Goal: Transaction & Acquisition: Purchase product/service

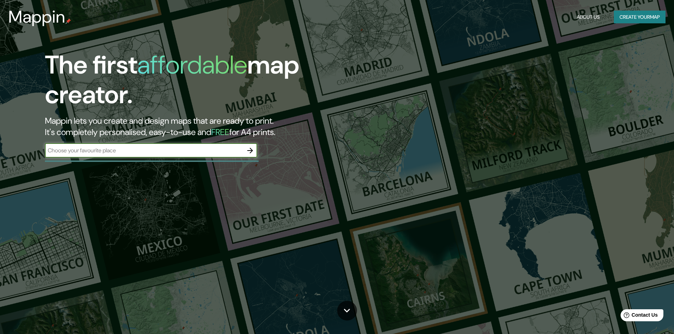
click at [180, 150] on input "text" at bounding box center [144, 151] width 198 height 8
click at [130, 154] on input "pico urriello" at bounding box center [144, 151] width 198 height 8
type input "pico urriellu"
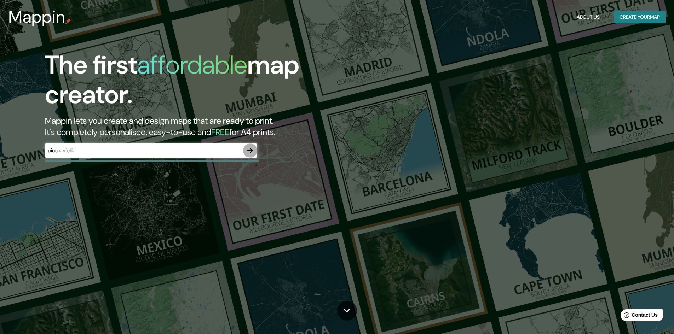
click at [252, 153] on icon "button" at bounding box center [250, 151] width 8 height 8
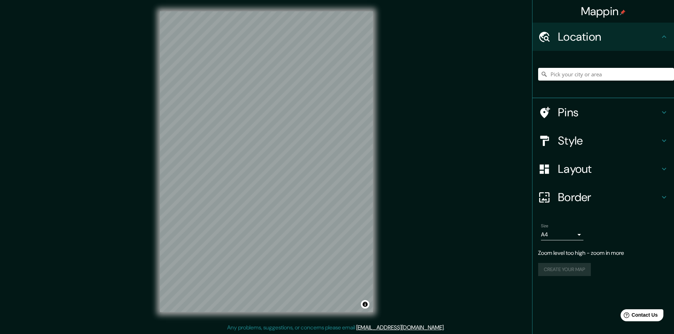
click at [386, 161] on div "Mappin Location Pins Style Layout Border Choose a border. Hint : you can make l…" at bounding box center [337, 167] width 674 height 335
click at [667, 170] on icon at bounding box center [664, 169] width 8 height 8
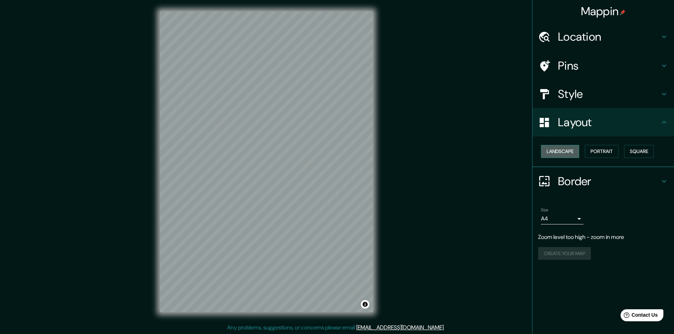
click at [574, 152] on button "Landscape" at bounding box center [560, 151] width 38 height 13
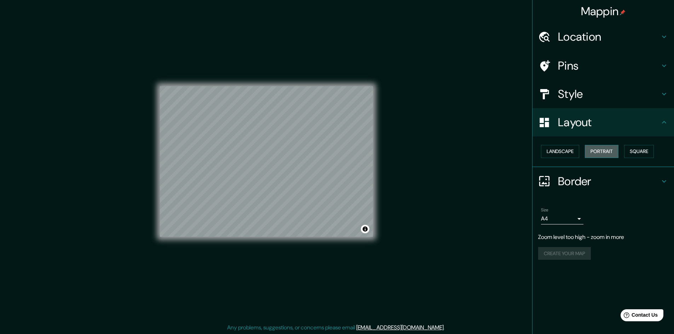
click at [596, 151] on button "Portrait" at bounding box center [602, 151] width 34 height 13
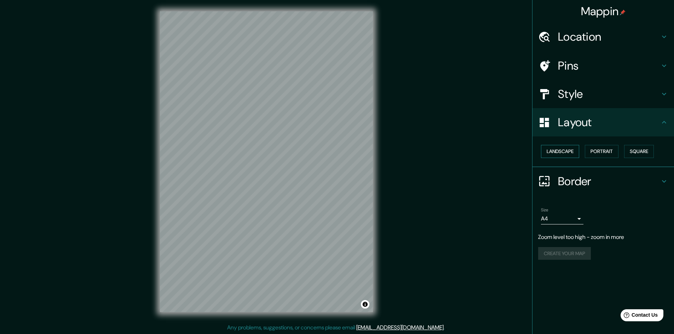
click at [562, 151] on button "Landscape" at bounding box center [560, 151] width 38 height 13
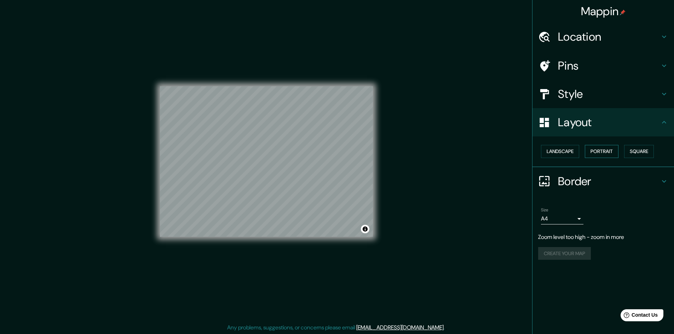
click at [596, 149] on button "Portrait" at bounding box center [602, 151] width 34 height 13
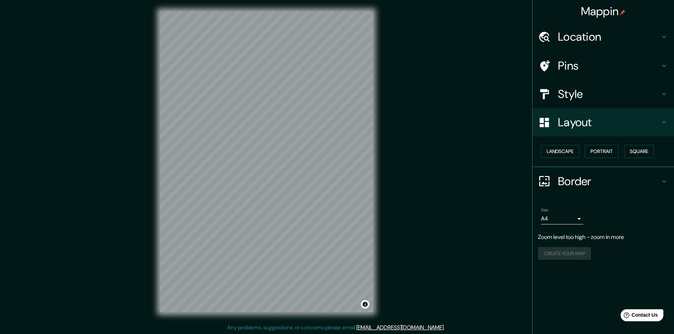
click at [583, 97] on h4 "Style" at bounding box center [609, 94] width 102 height 14
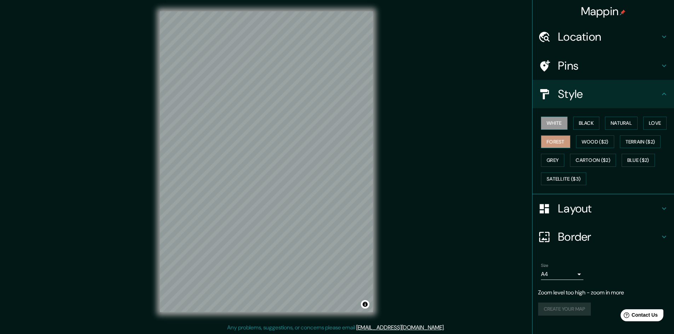
click at [562, 140] on button "Forest" at bounding box center [555, 142] width 29 height 13
click at [555, 155] on button "Grey" at bounding box center [552, 160] width 23 height 13
click at [592, 139] on button "Wood ($2)" at bounding box center [595, 142] width 38 height 13
click at [633, 143] on button "Terrain ($2)" at bounding box center [640, 142] width 41 height 13
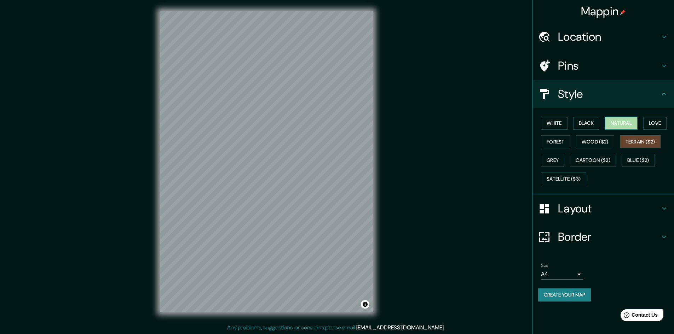
click at [632, 124] on button "Natural" at bounding box center [621, 123] width 33 height 13
click at [656, 123] on button "Love" at bounding box center [654, 123] width 23 height 13
click at [555, 141] on button "Forest" at bounding box center [555, 142] width 29 height 13
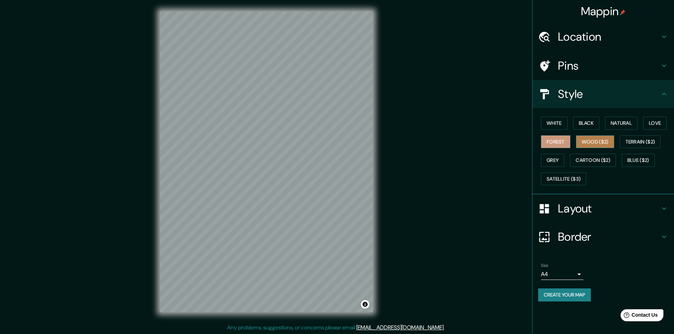
click at [583, 143] on button "Wood ($2)" at bounding box center [595, 142] width 38 height 13
click at [565, 179] on button "Satellite ($3)" at bounding box center [563, 179] width 45 height 13
click at [145, 161] on div "Mappin Location Pins Style White Black Natural Love Forest Wood ($2) Terrain ($…" at bounding box center [337, 167] width 674 height 335
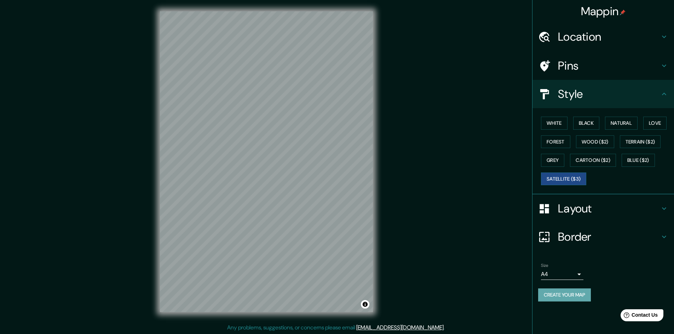
click at [573, 293] on button "Create your map" at bounding box center [564, 295] width 53 height 13
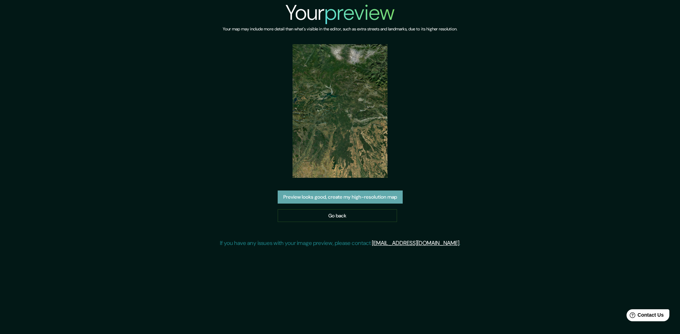
click at [325, 199] on button "Preview looks good, create my high-resolution map" at bounding box center [339, 197] width 125 height 13
